Goal: Transaction & Acquisition: Purchase product/service

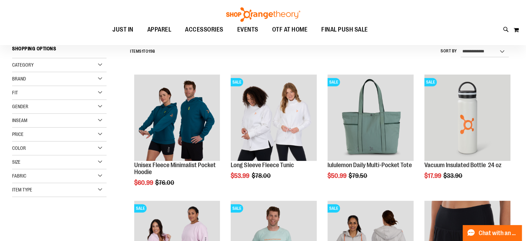
scroll to position [69, 0]
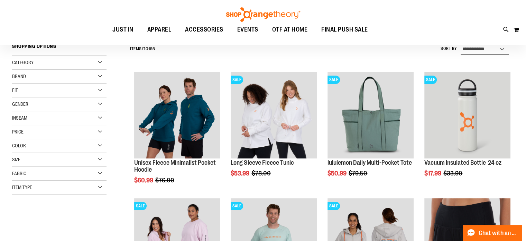
click at [478, 46] on select "**********" at bounding box center [485, 49] width 48 height 11
select select "*********"
click at [461, 44] on select "**********" at bounding box center [485, 49] width 48 height 11
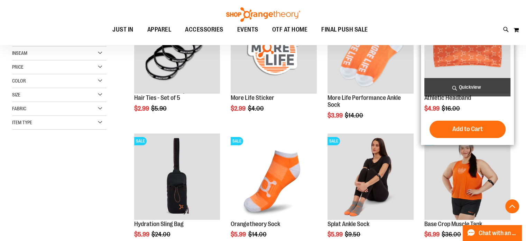
scroll to position [168, 0]
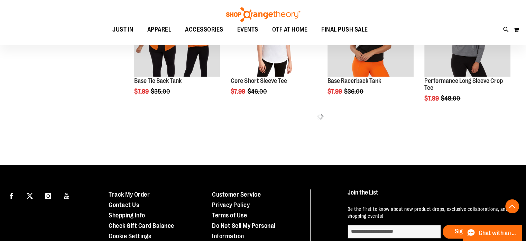
scroll to position [411, 0]
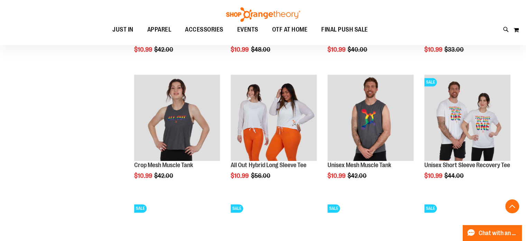
scroll to position [860, 0]
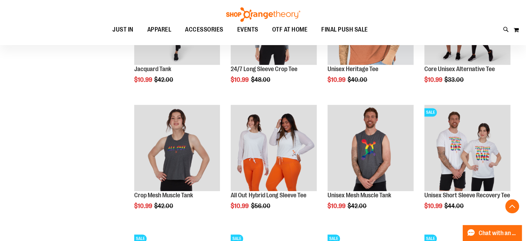
scroll to position [964, 0]
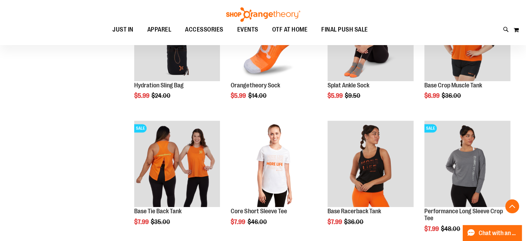
scroll to position [102, 0]
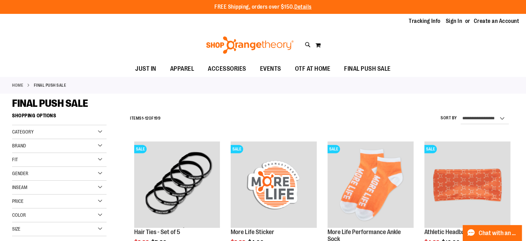
click at [41, 142] on div "Brand" at bounding box center [59, 146] width 94 height 14
click at [35, 173] on link "lululemon" at bounding box center [55, 174] width 91 height 7
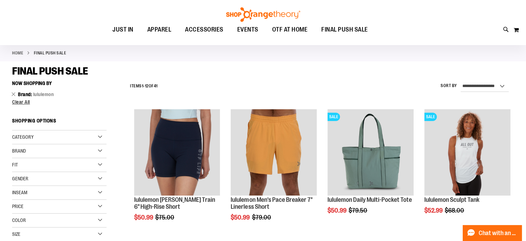
scroll to position [34, 0]
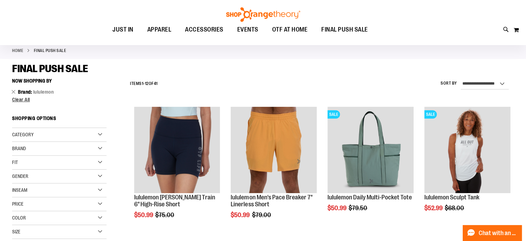
click at [45, 174] on div "Gender" at bounding box center [59, 176] width 94 height 14
click at [26, 196] on link "Women 32 items" at bounding box center [55, 197] width 91 height 7
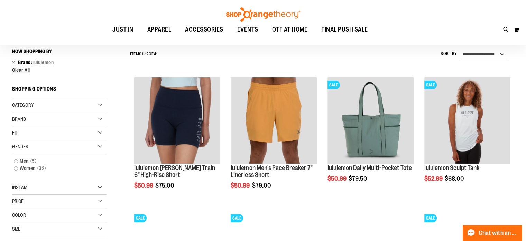
scroll to position [64, 0]
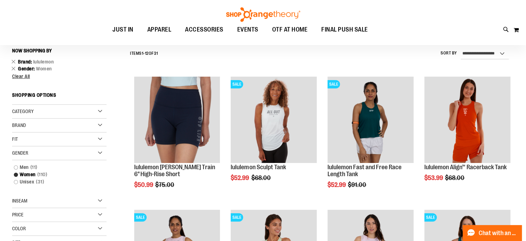
scroll to position [237, 0]
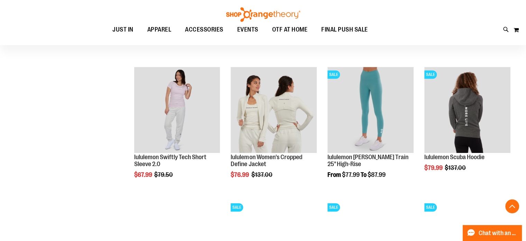
scroll to position [618, 0]
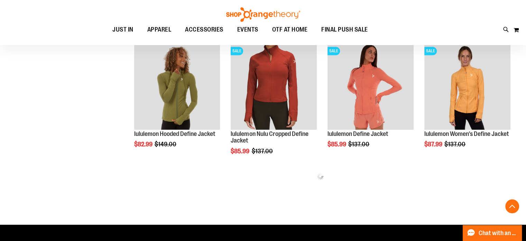
scroll to position [791, 0]
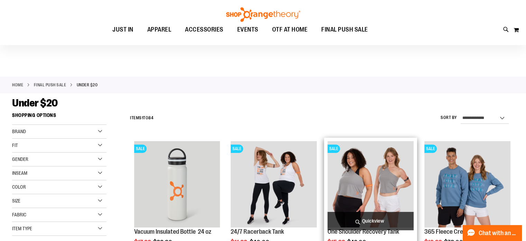
scroll to position [34, 0]
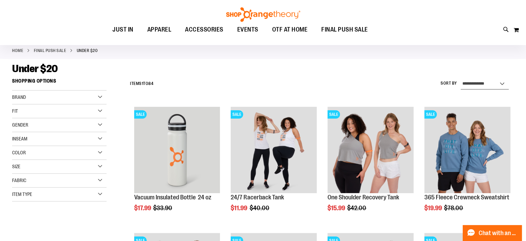
click at [466, 79] on select "**********" at bounding box center [485, 83] width 48 height 11
select select "*********"
click at [461, 78] on select "**********" at bounding box center [485, 83] width 48 height 11
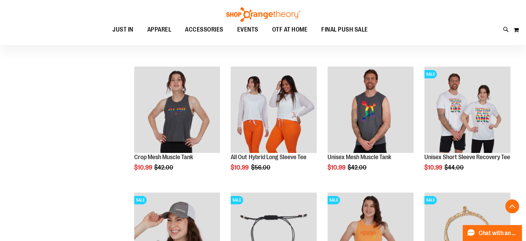
scroll to position [203, 0]
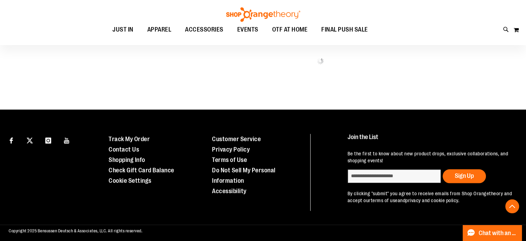
scroll to position [469, 0]
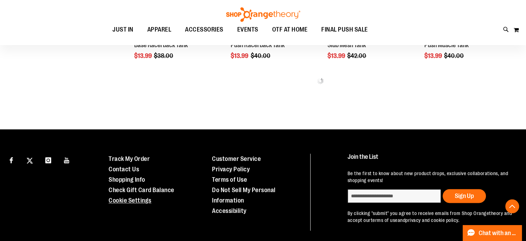
scroll to position [847, 0]
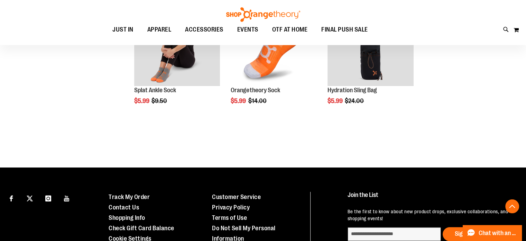
scroll to position [657, 0]
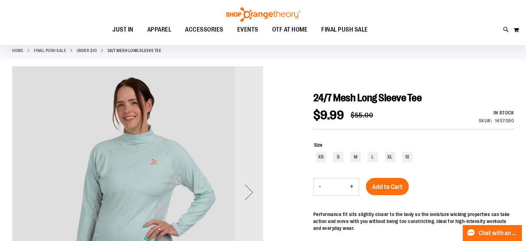
scroll to position [138, 0]
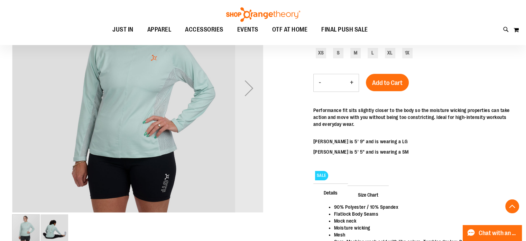
click at [134, 112] on img "carousel" at bounding box center [137, 86] width 251 height 251
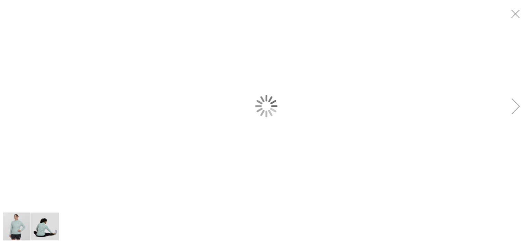
scroll to position [0, 0]
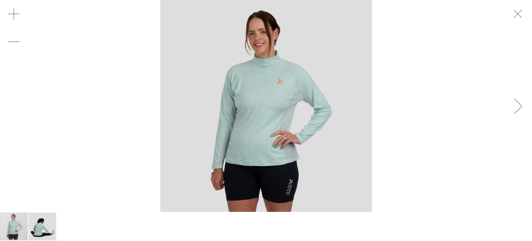
click at [282, 90] on img "carousel" at bounding box center [265, 105] width 211 height 211
click at [42, 228] on img "image 2 of 2" at bounding box center [42, 226] width 28 height 28
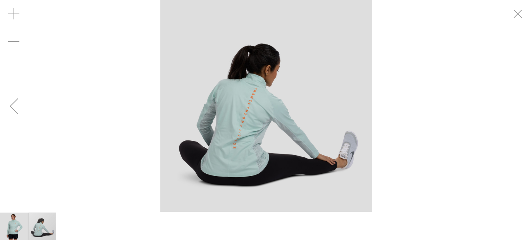
click at [16, 220] on img "image 1 of 2" at bounding box center [14, 226] width 28 height 28
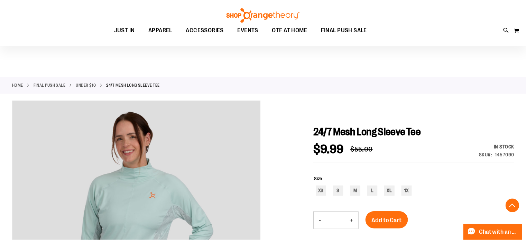
scroll to position [138, 0]
